Goal: Task Accomplishment & Management: Complete application form

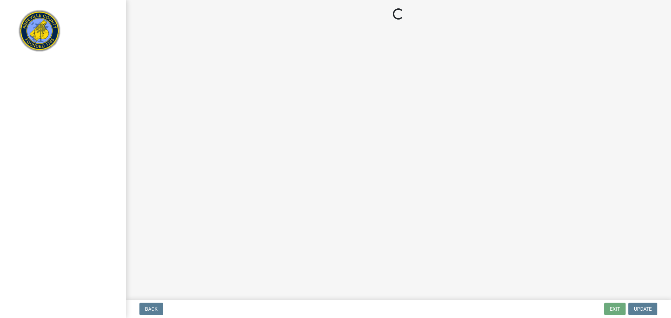
select select "3: 3"
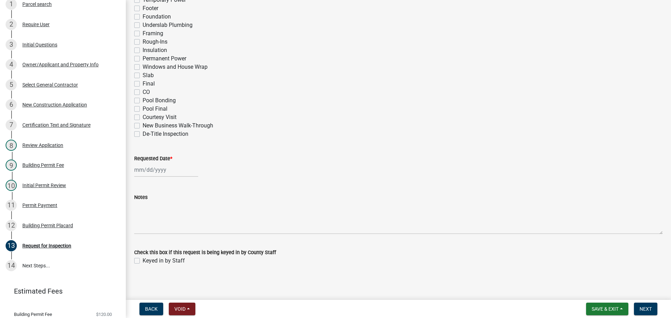
scroll to position [343, 0]
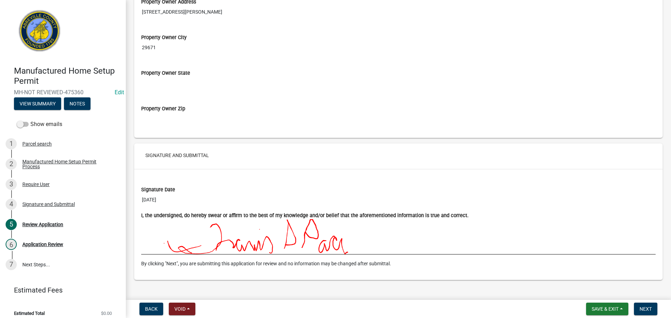
scroll to position [848, 0]
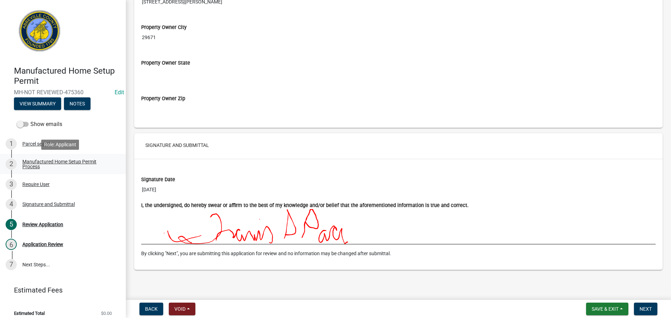
click at [82, 160] on div "Manufactured Home Setup Permit Process" at bounding box center [68, 164] width 92 height 10
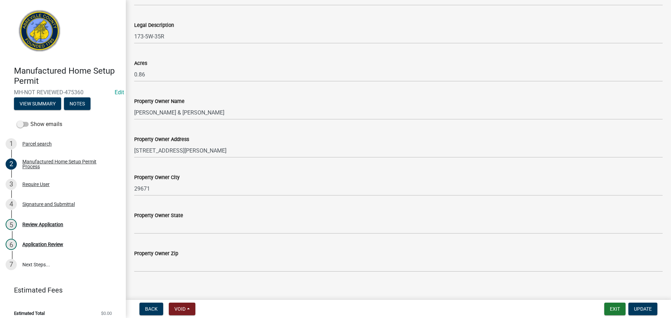
scroll to position [444, 0]
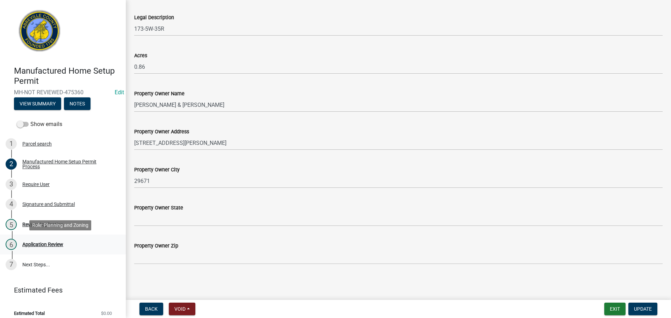
click at [40, 245] on div "Application Review" at bounding box center [42, 244] width 41 height 5
